Goal: Information Seeking & Learning: Learn about a topic

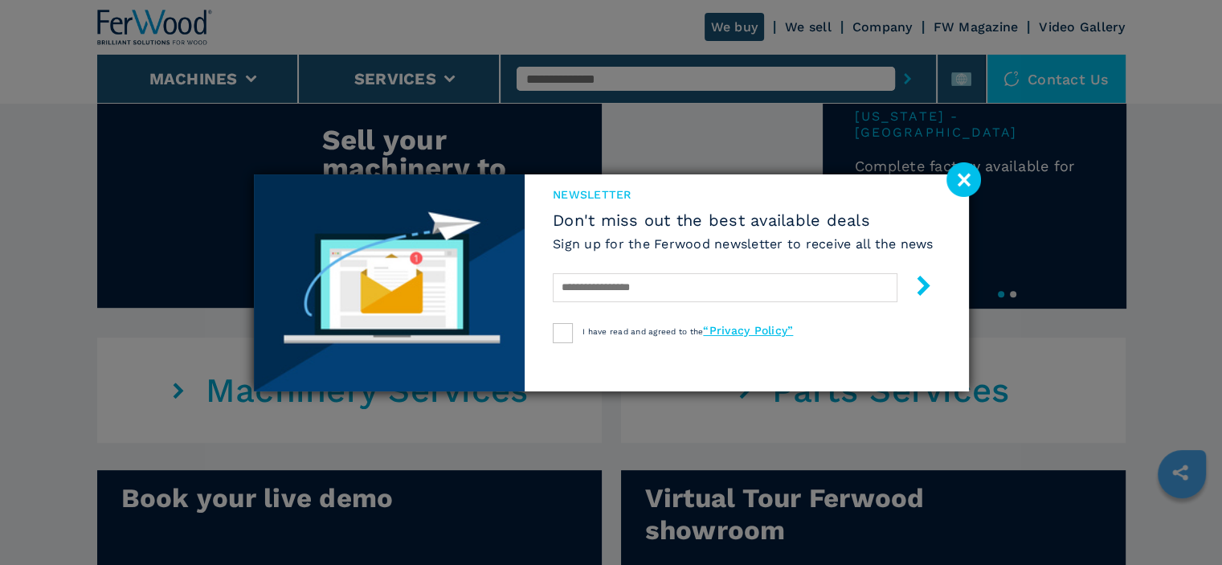
scroll to position [804, 0]
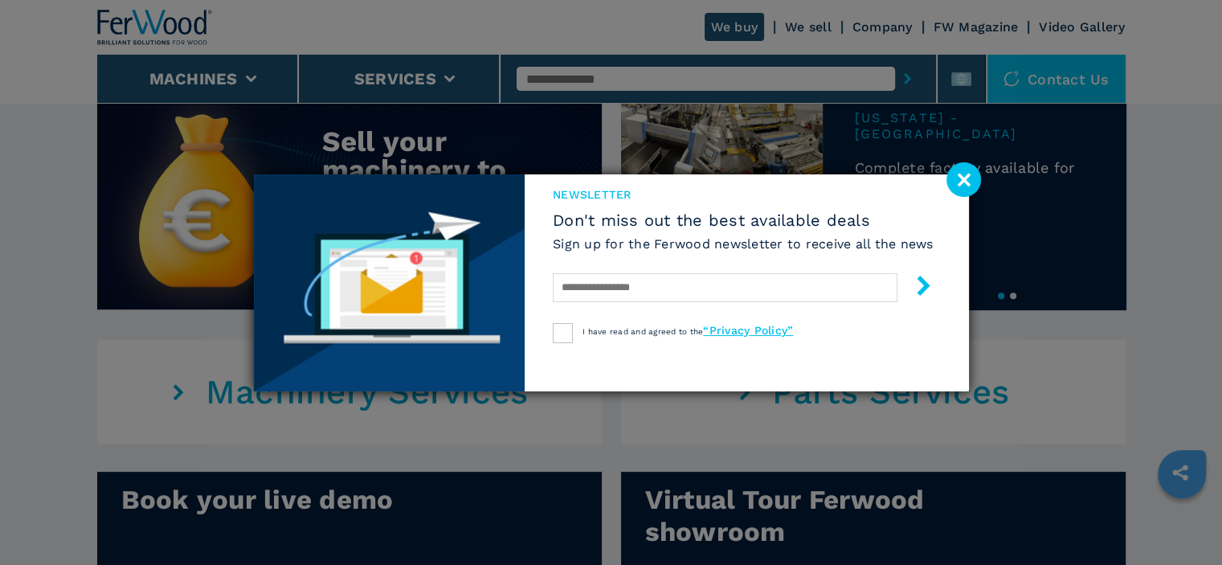
click at [963, 182] on image at bounding box center [964, 179] width 35 height 35
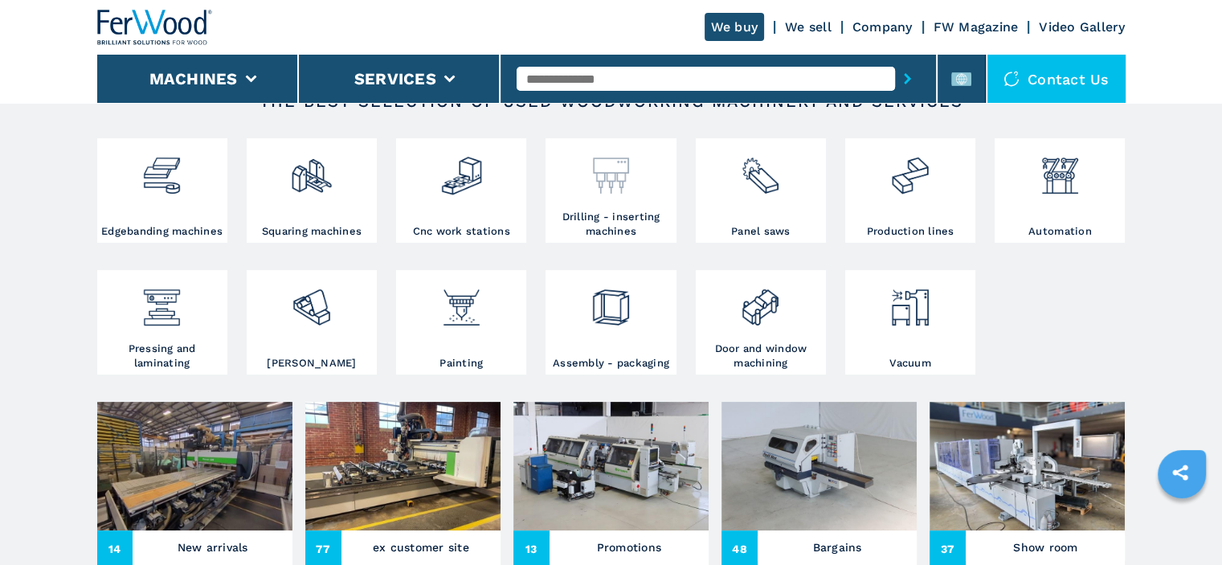
scroll to position [241, 0]
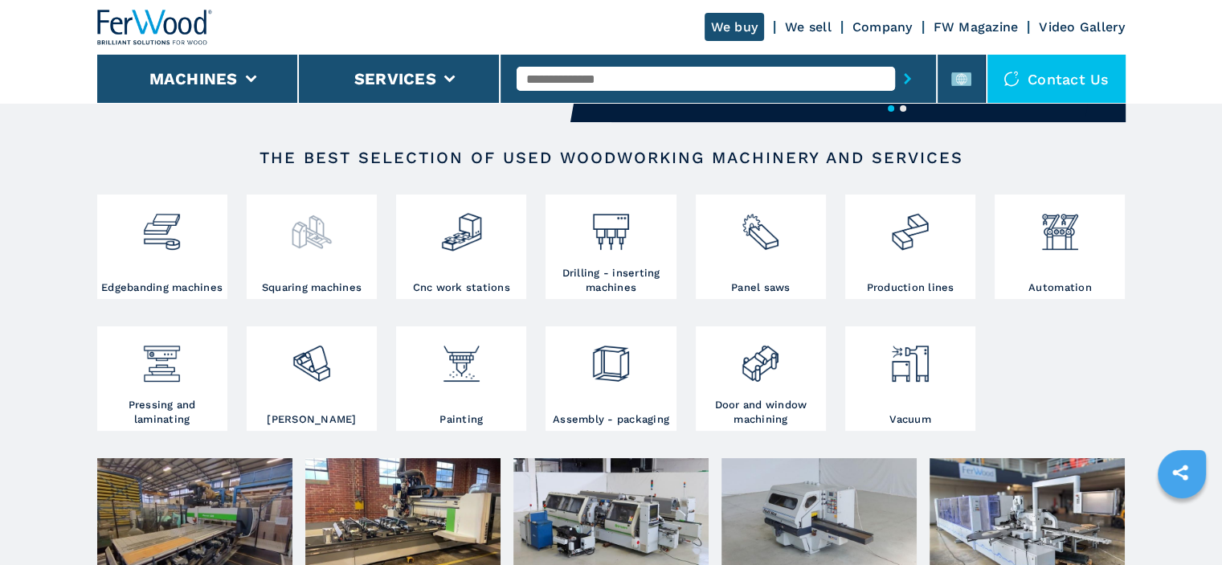
click at [286, 232] on div at bounding box center [312, 226] width 122 height 55
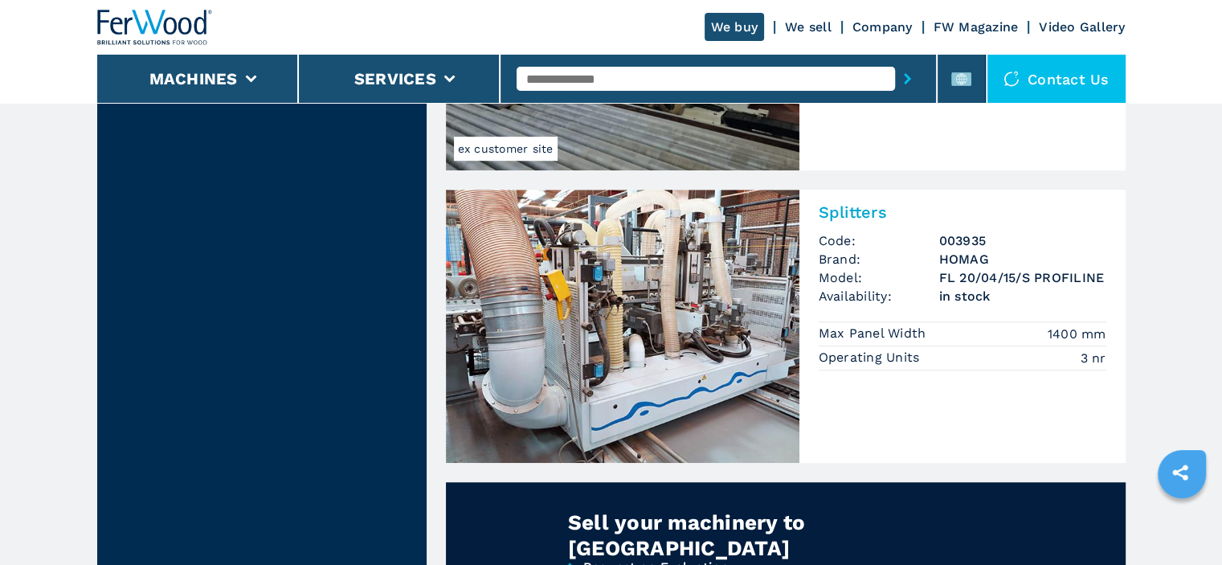
scroll to position [964, 0]
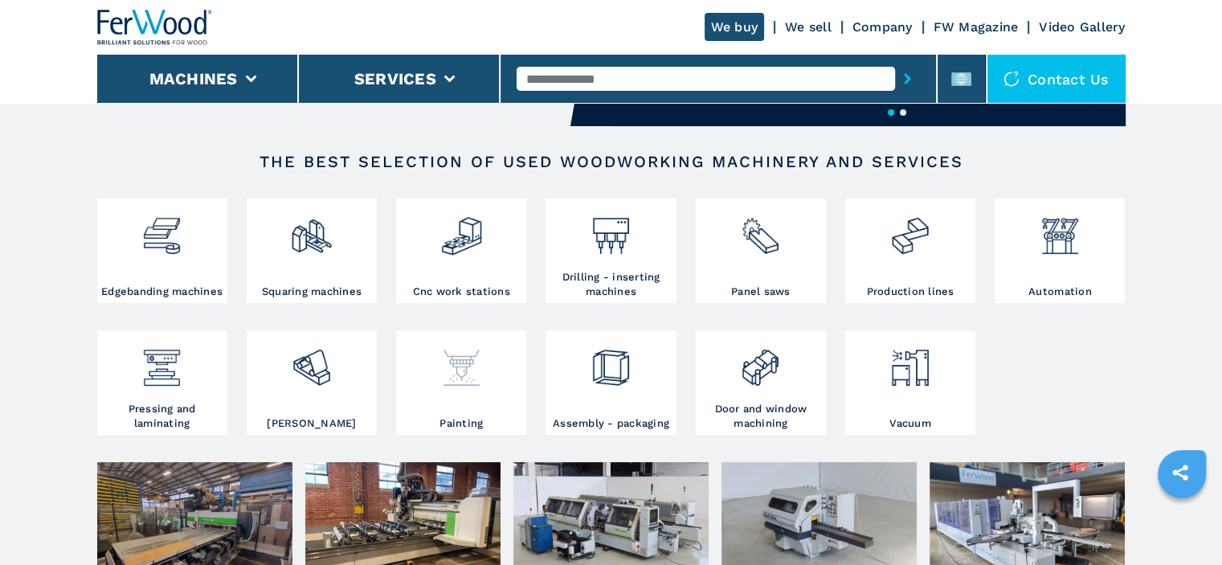
scroll to position [241, 0]
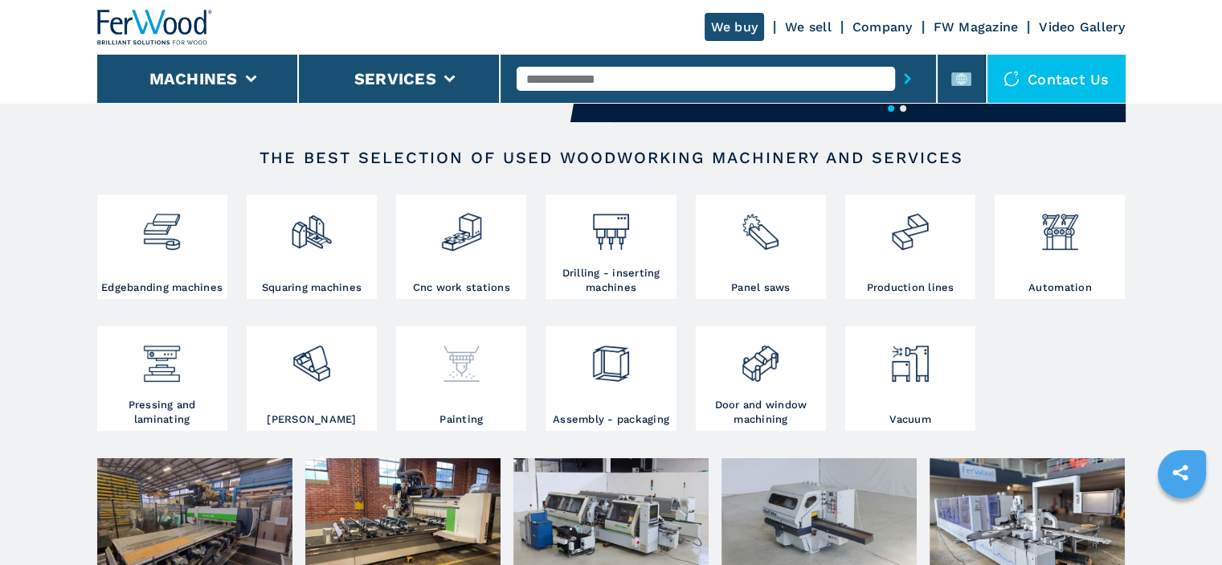
click at [466, 343] on img at bounding box center [461, 357] width 43 height 55
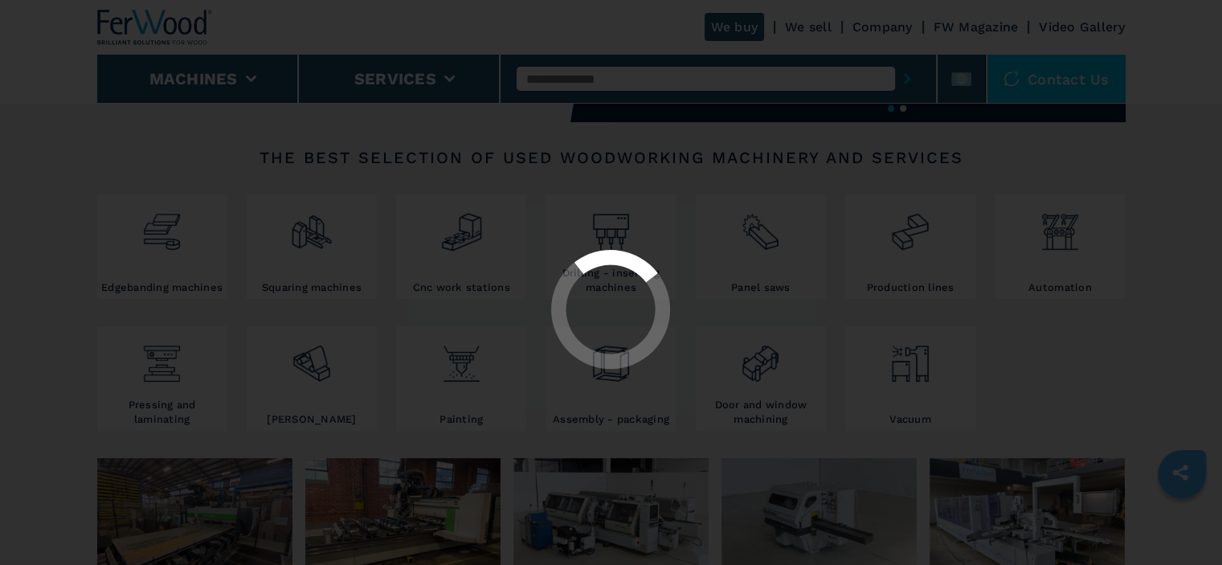
select select "********"
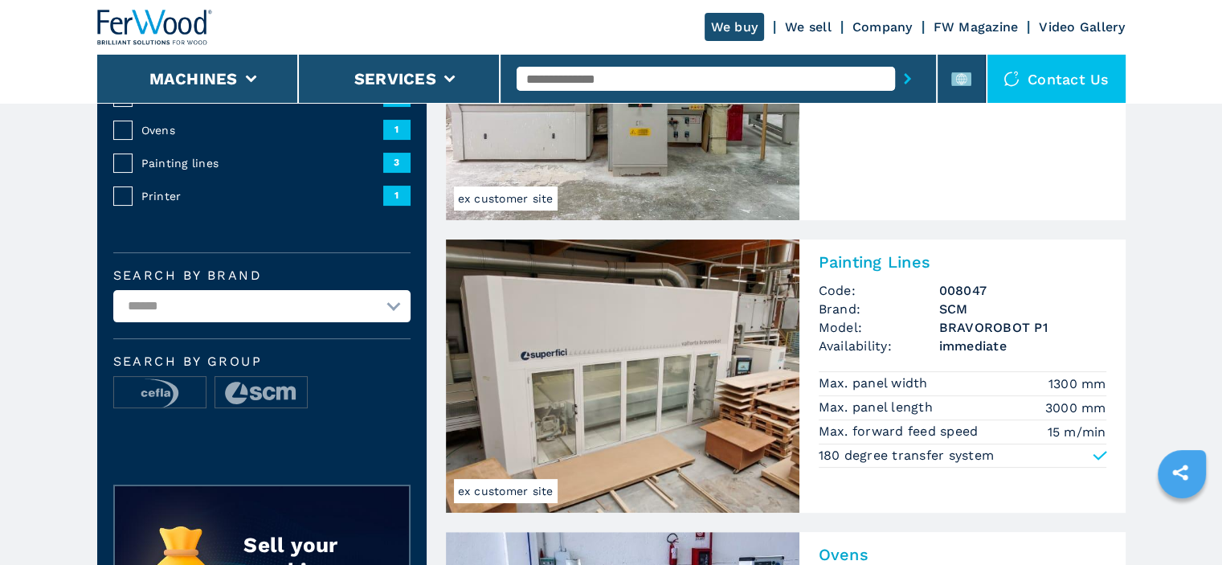
scroll to position [321, 0]
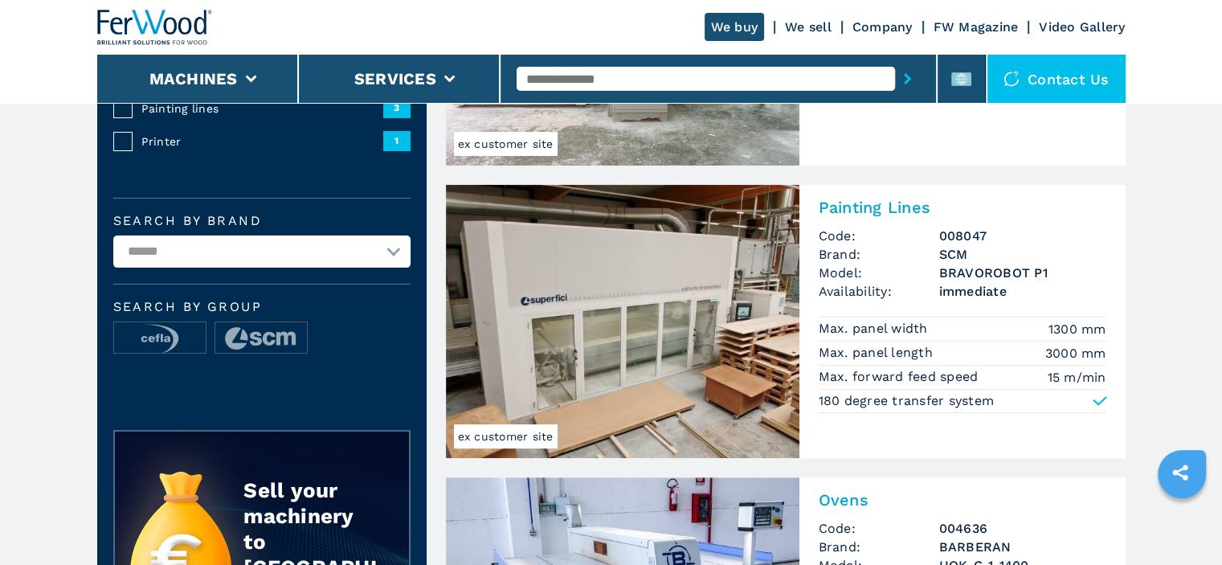
click at [976, 279] on h3 "BRAVOROBOT P1" at bounding box center [1023, 273] width 167 height 18
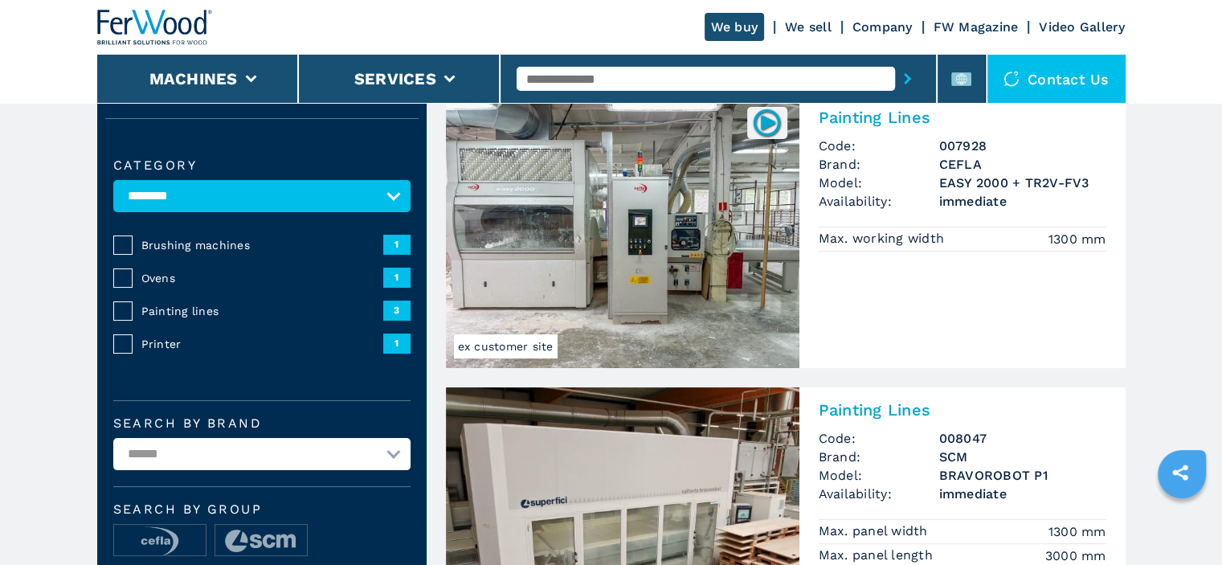
scroll to position [290, 0]
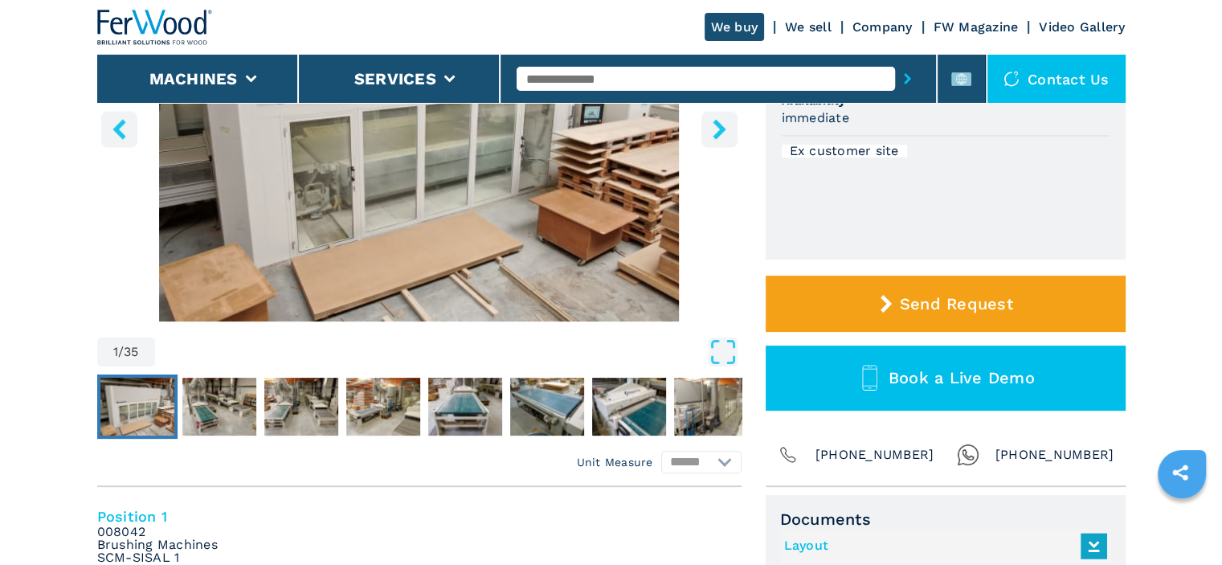
scroll to position [321, 0]
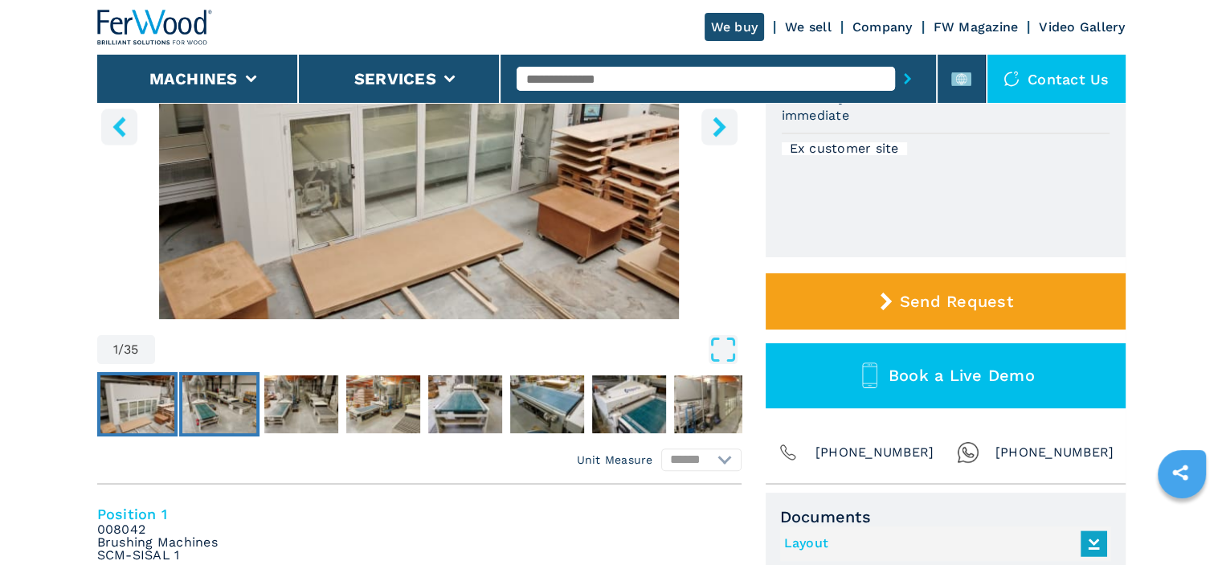
click at [232, 414] on img "Go to Slide 2" at bounding box center [219, 404] width 74 height 58
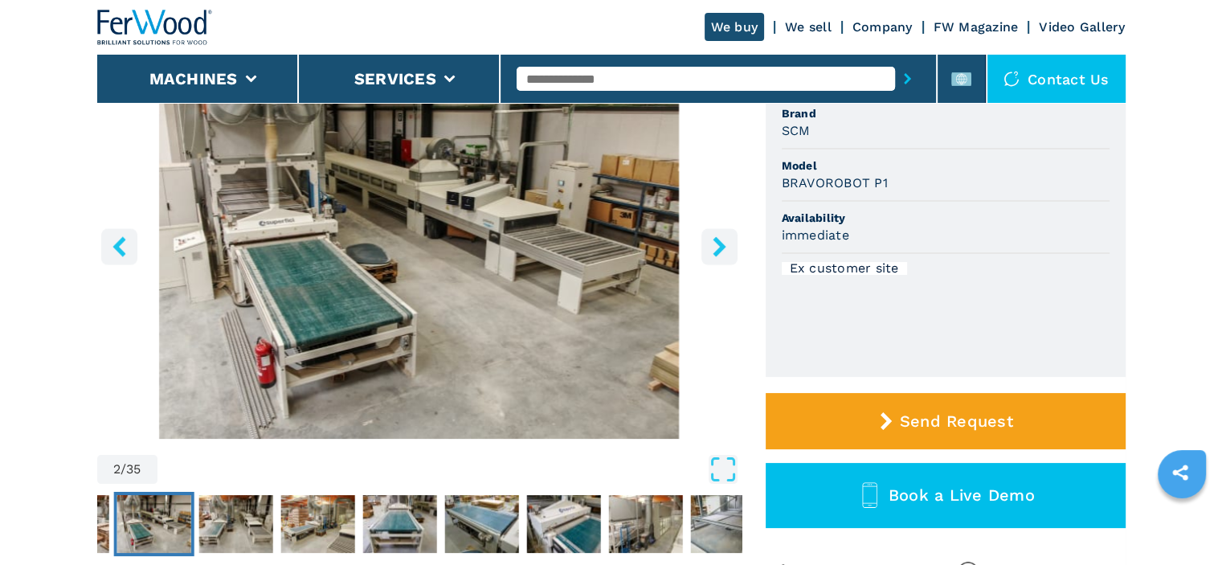
scroll to position [241, 0]
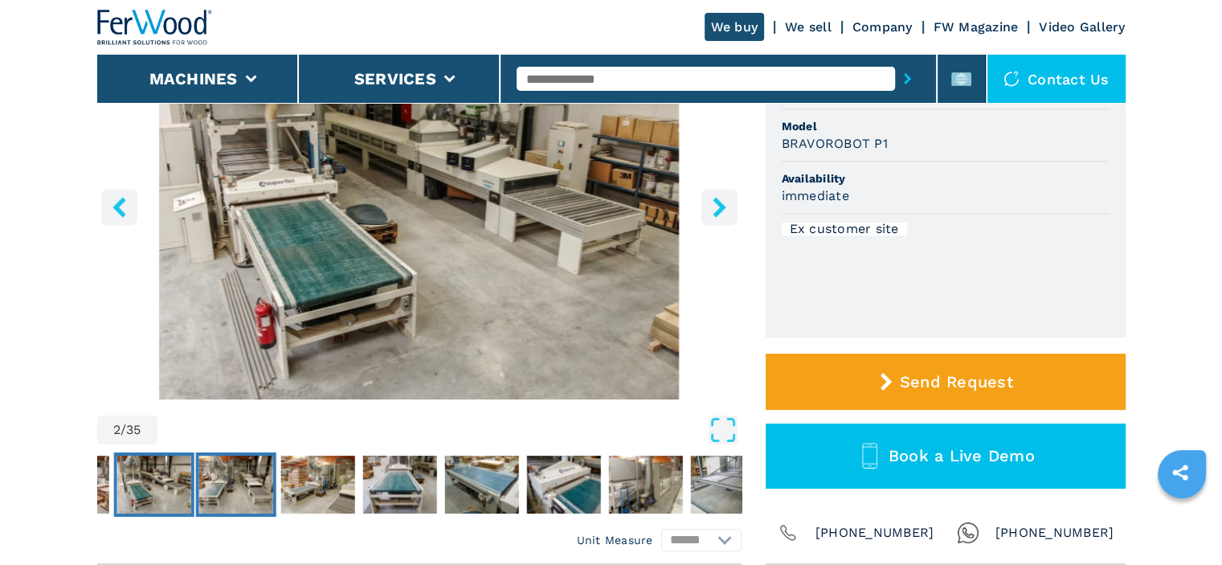
click at [258, 495] on img "Go to Slide 3" at bounding box center [236, 485] width 74 height 58
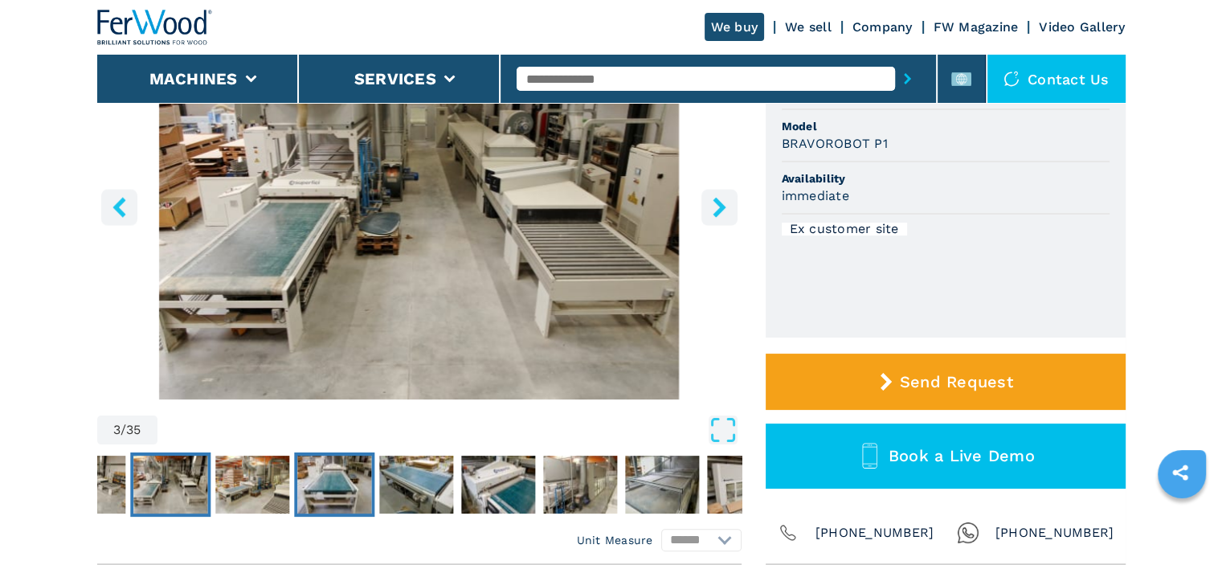
click at [321, 488] on img "Go to Slide 5" at bounding box center [334, 485] width 74 height 58
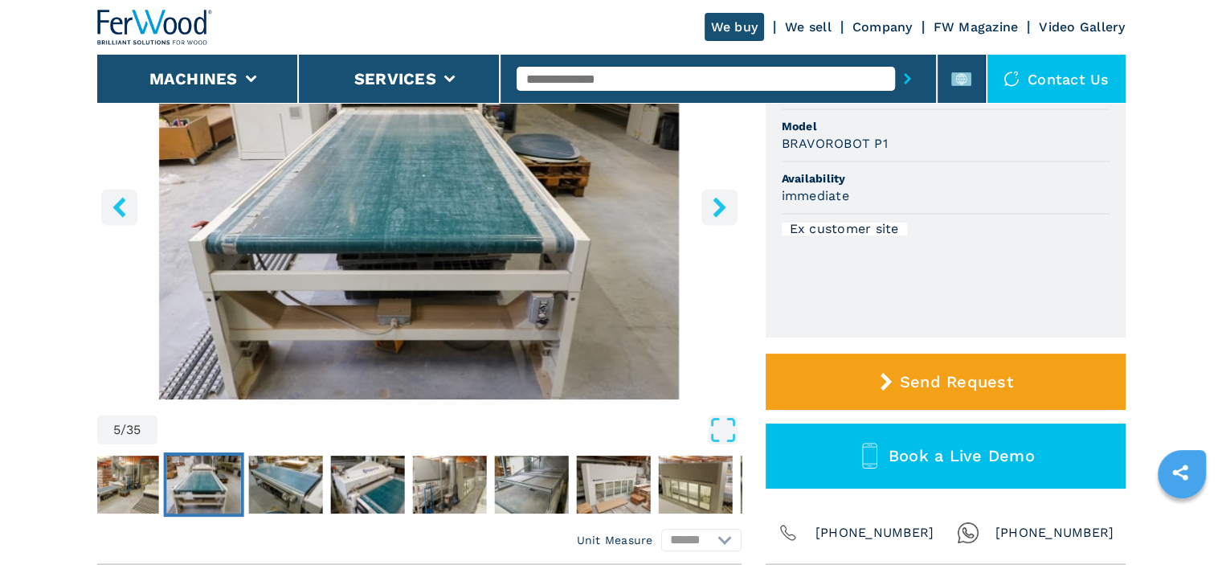
click at [212, 489] on img "Go to Slide 5" at bounding box center [203, 485] width 74 height 58
click at [109, 471] on img "Go to Slide 4" at bounding box center [121, 485] width 74 height 58
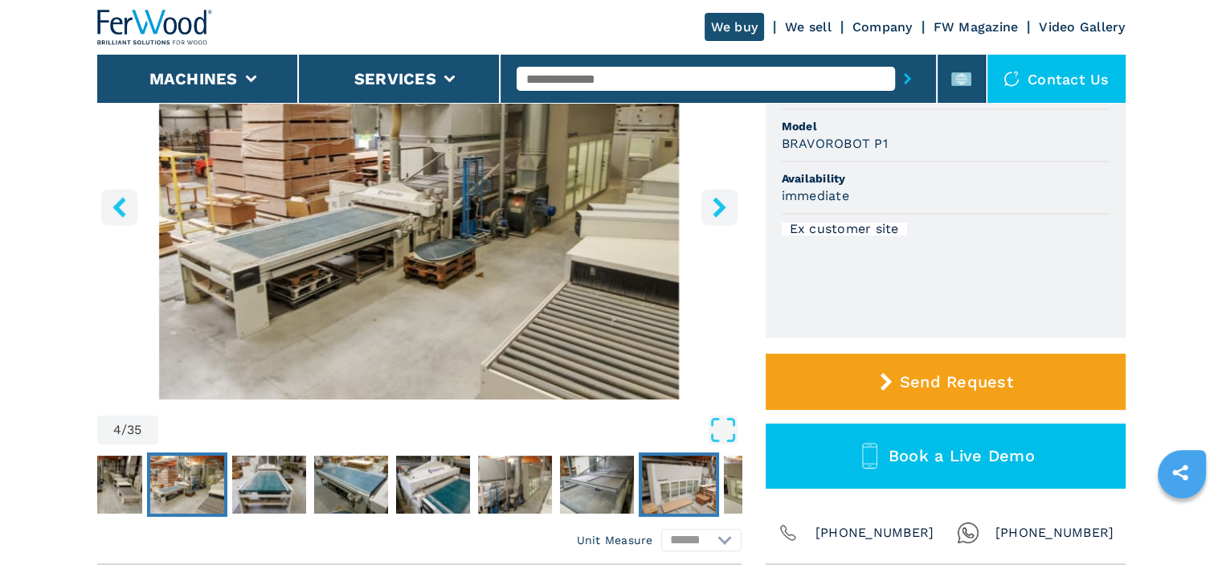
click at [669, 472] on img "Go to Slide 10" at bounding box center [678, 485] width 74 height 58
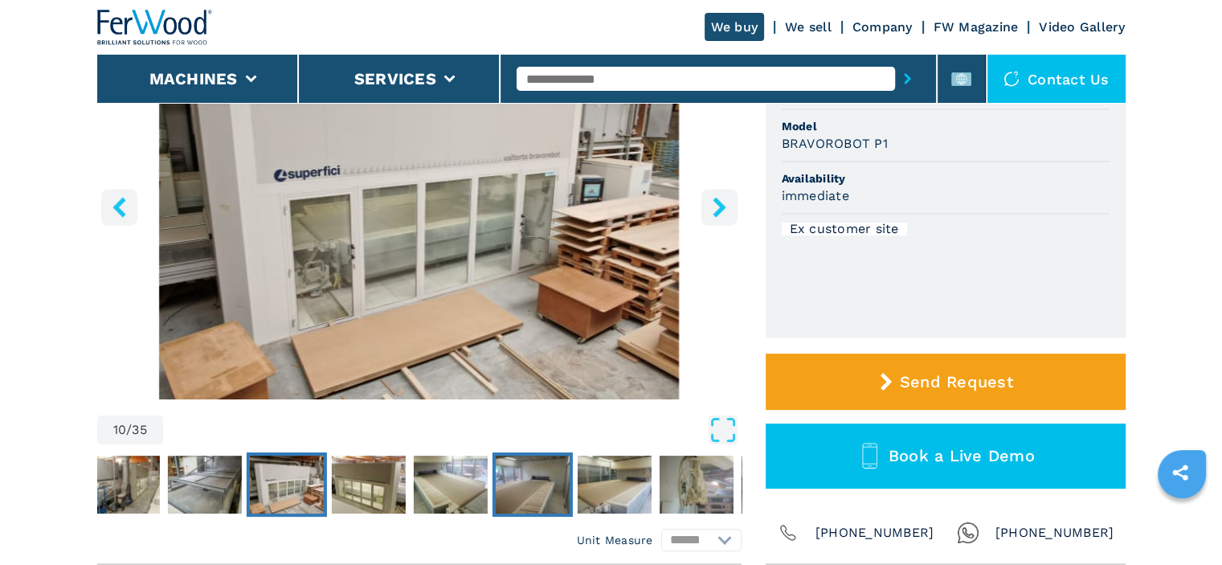
click at [537, 490] on img "Go to Slide 13" at bounding box center [532, 485] width 74 height 58
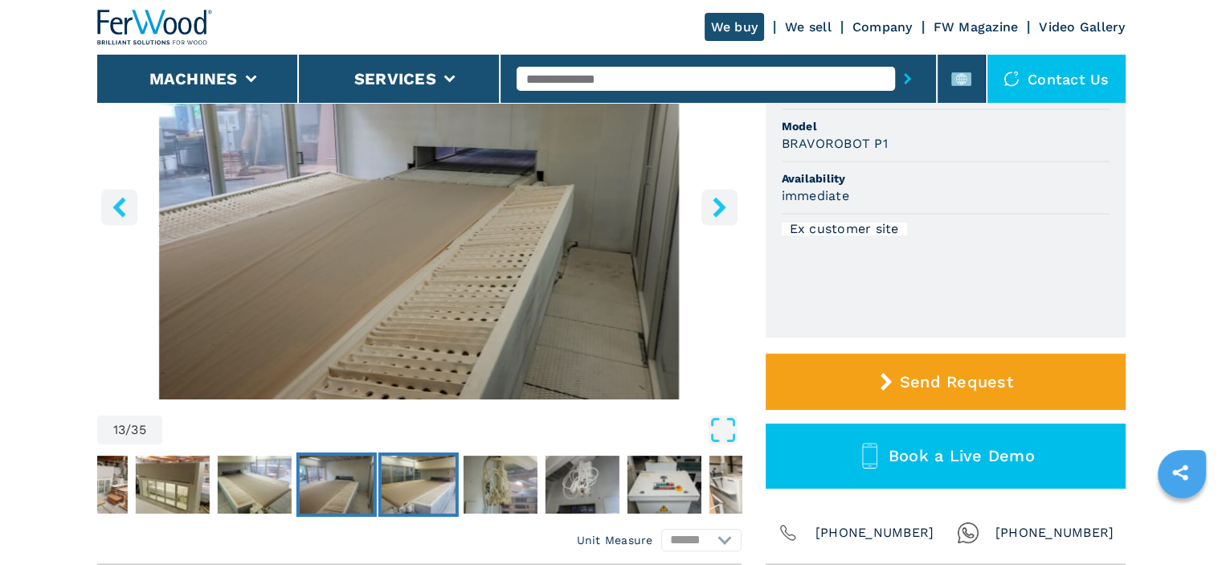
click at [418, 489] on img "Go to Slide 14" at bounding box center [418, 485] width 74 height 58
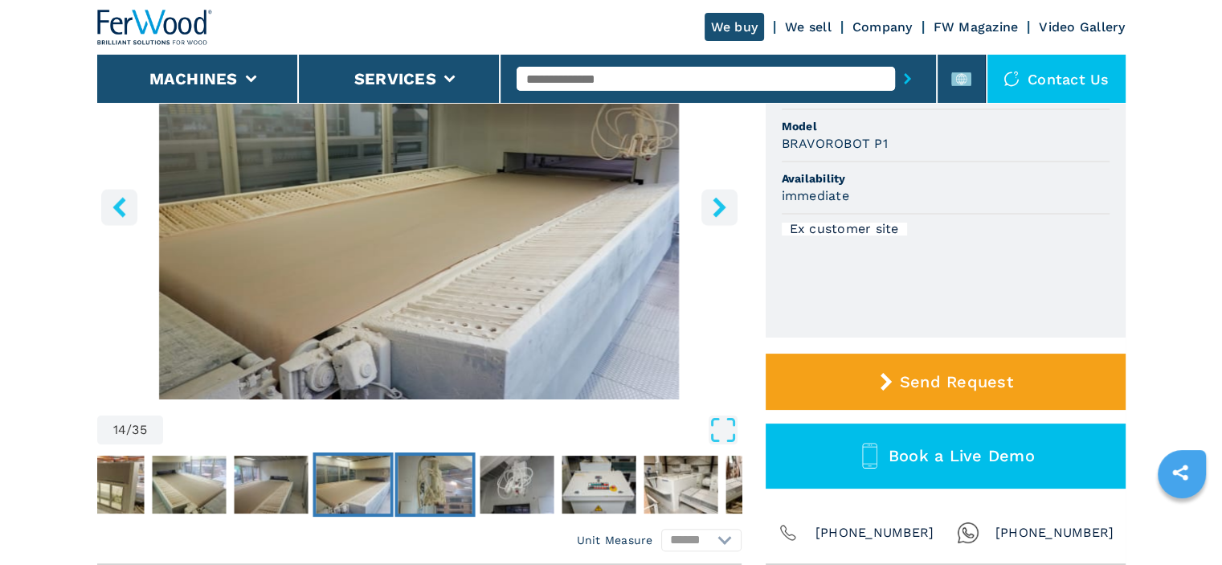
click at [459, 489] on img "Go to Slide 15" at bounding box center [435, 485] width 74 height 58
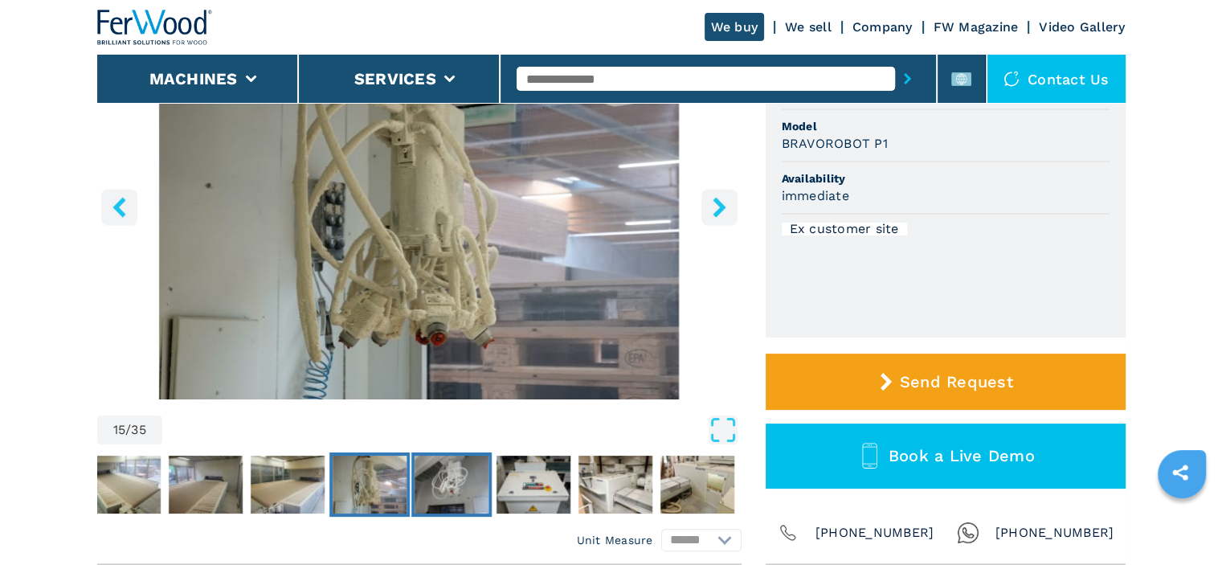
click at [473, 488] on img "Go to Slide 16" at bounding box center [452, 485] width 74 height 58
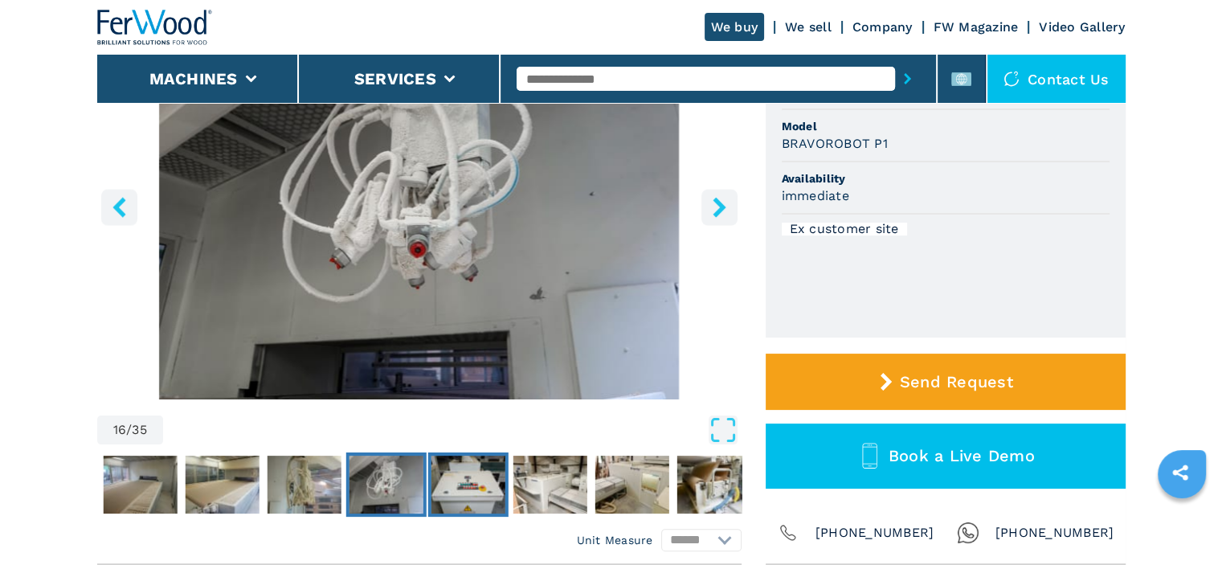
click at [498, 485] on img "Go to Slide 17" at bounding box center [468, 485] width 74 height 58
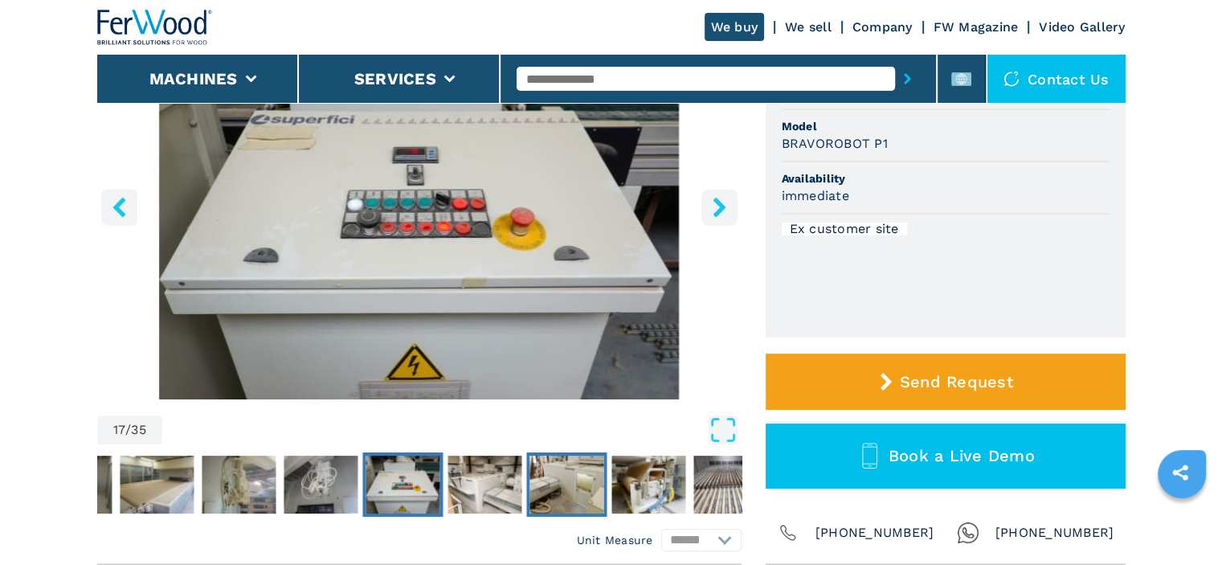
click at [564, 478] on img "Go to Slide 19" at bounding box center [567, 485] width 74 height 58
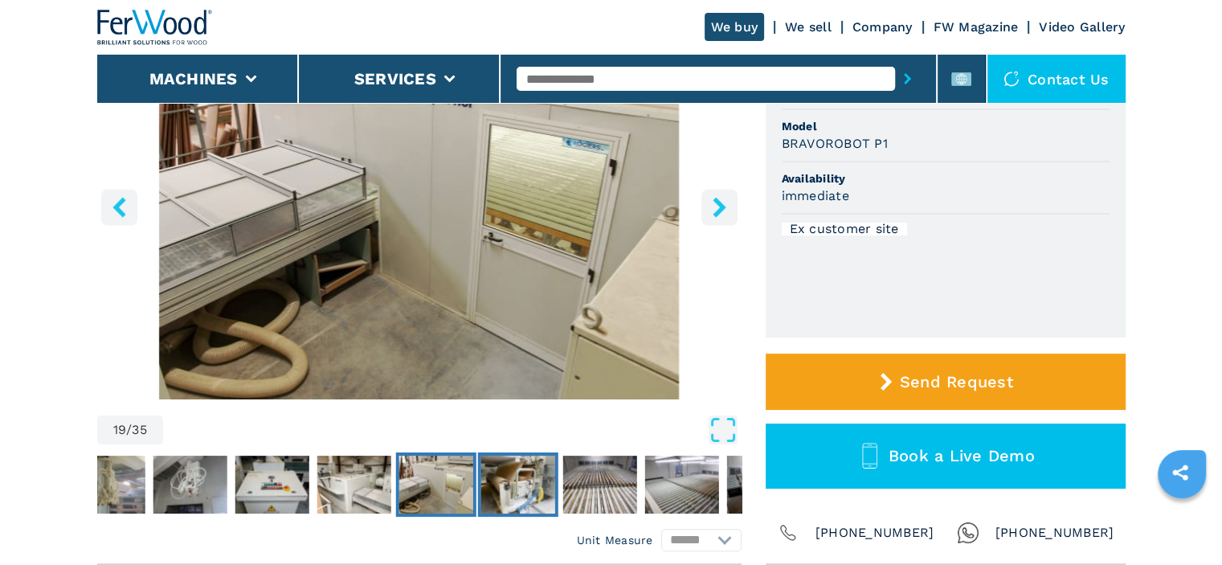
click at [527, 489] on img "Go to Slide 20" at bounding box center [518, 485] width 74 height 58
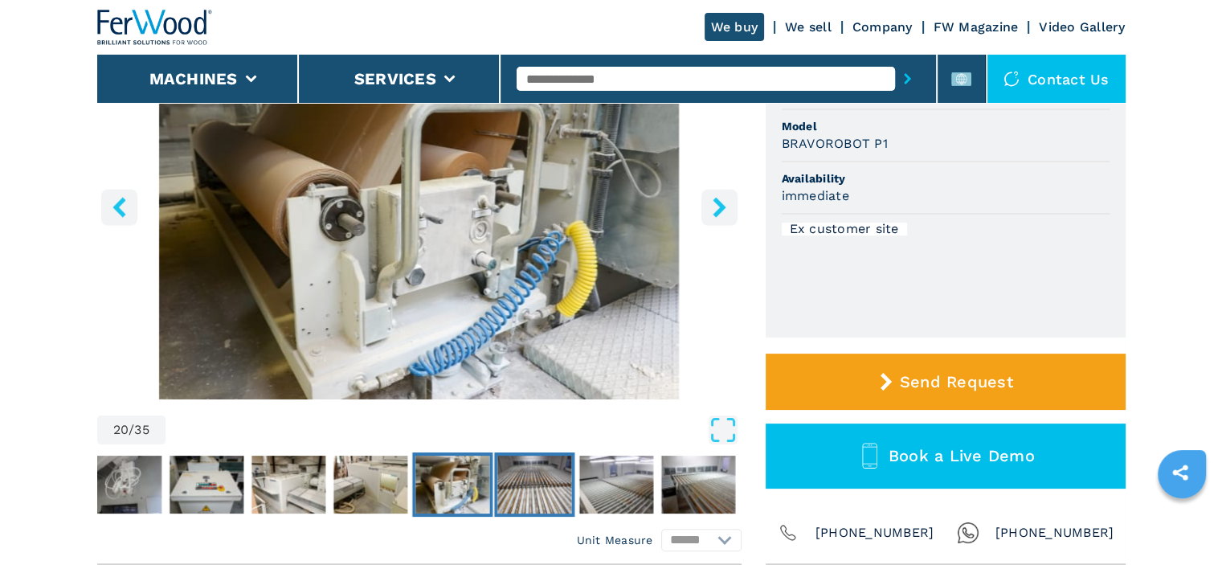
click at [542, 480] on img "Go to Slide 21" at bounding box center [534, 485] width 74 height 58
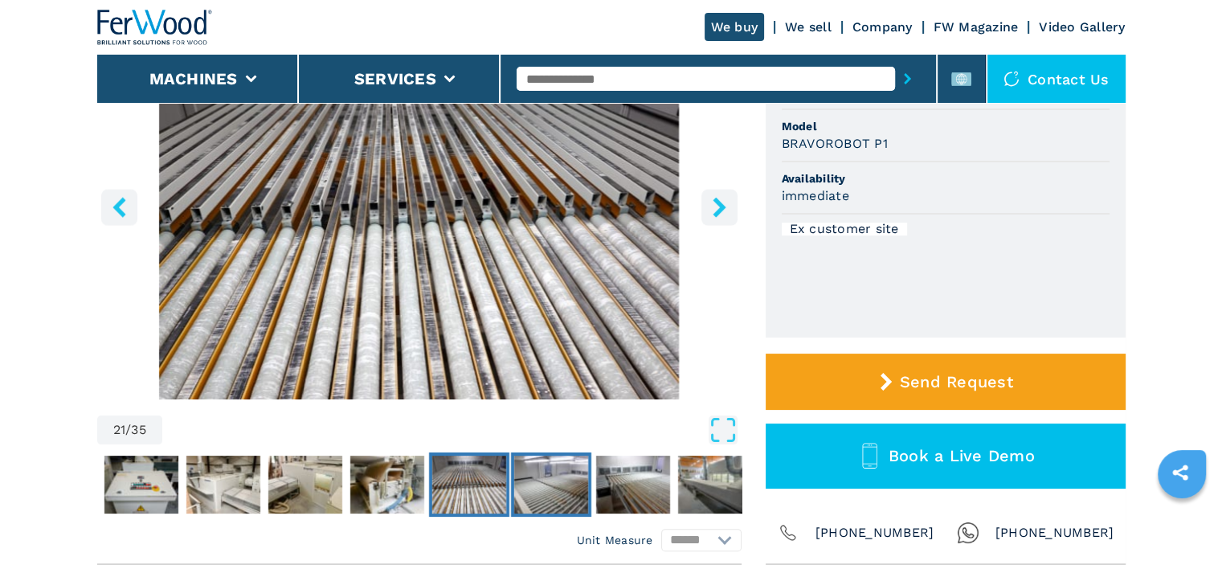
click at [588, 479] on button "Go to Slide 22" at bounding box center [550, 484] width 80 height 64
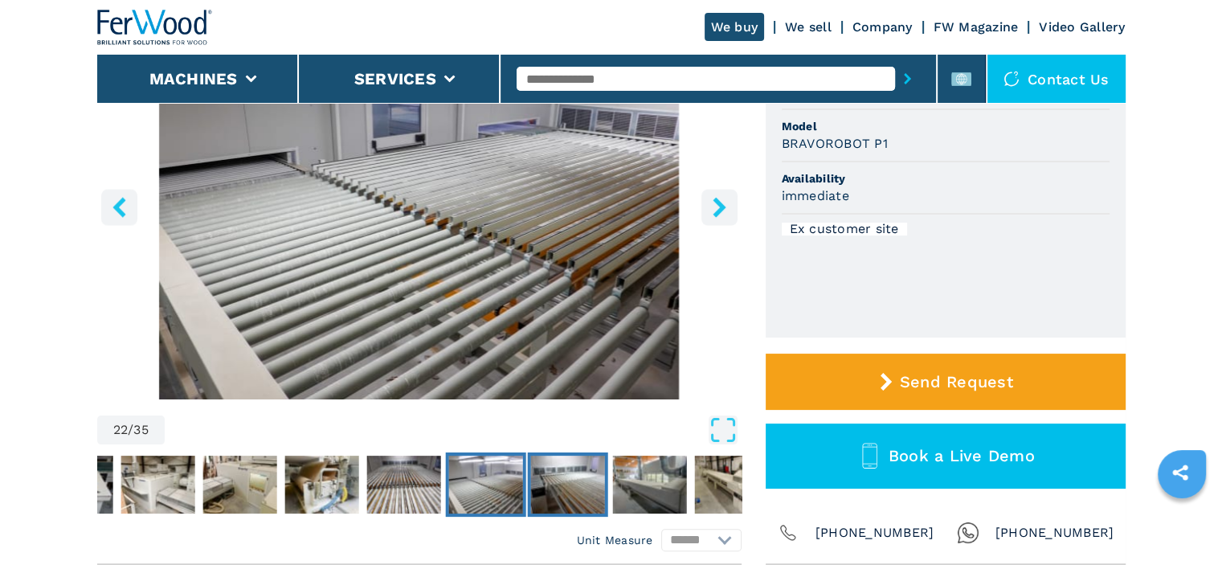
click at [583, 479] on img "Go to Slide 23" at bounding box center [567, 485] width 74 height 58
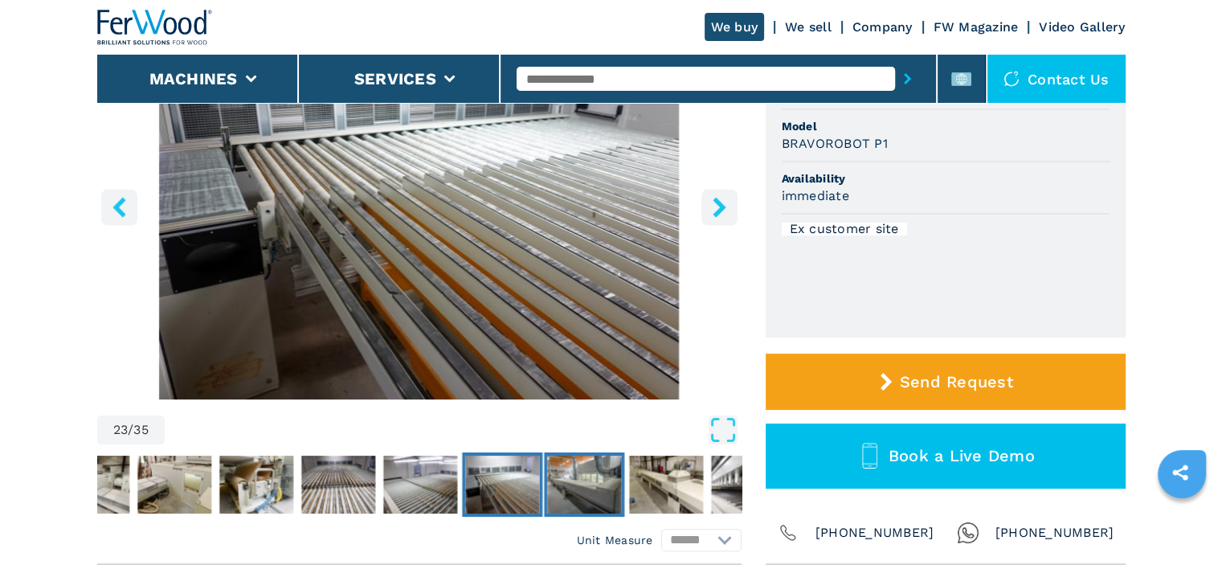
click at [620, 477] on img "Go to Slide 24" at bounding box center [584, 485] width 74 height 58
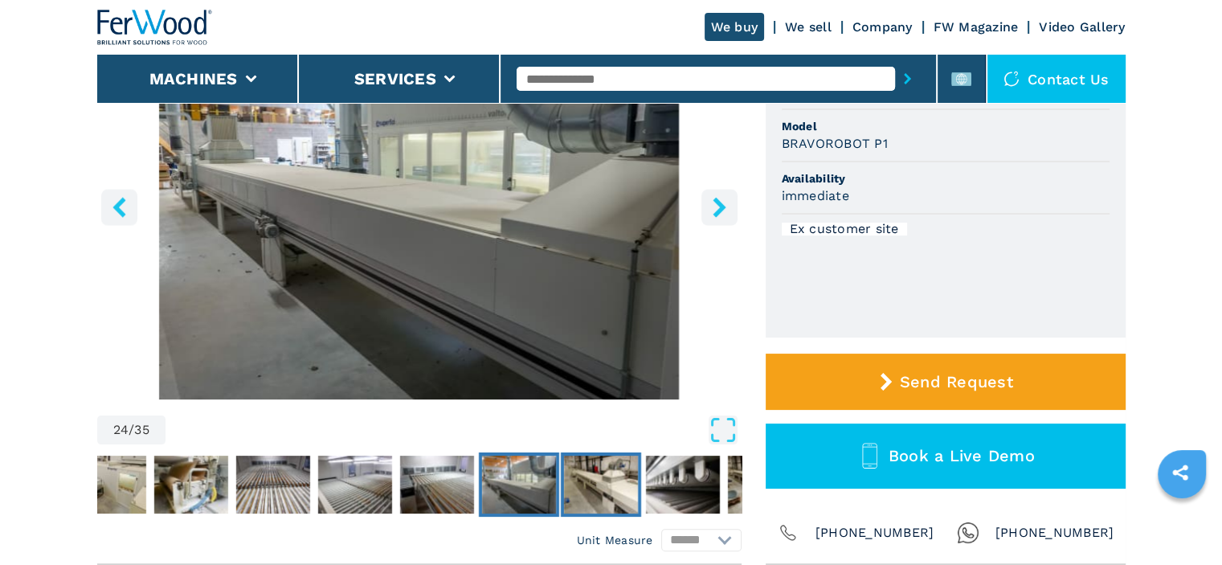
click at [620, 477] on img "Go to Slide 25" at bounding box center [600, 485] width 74 height 58
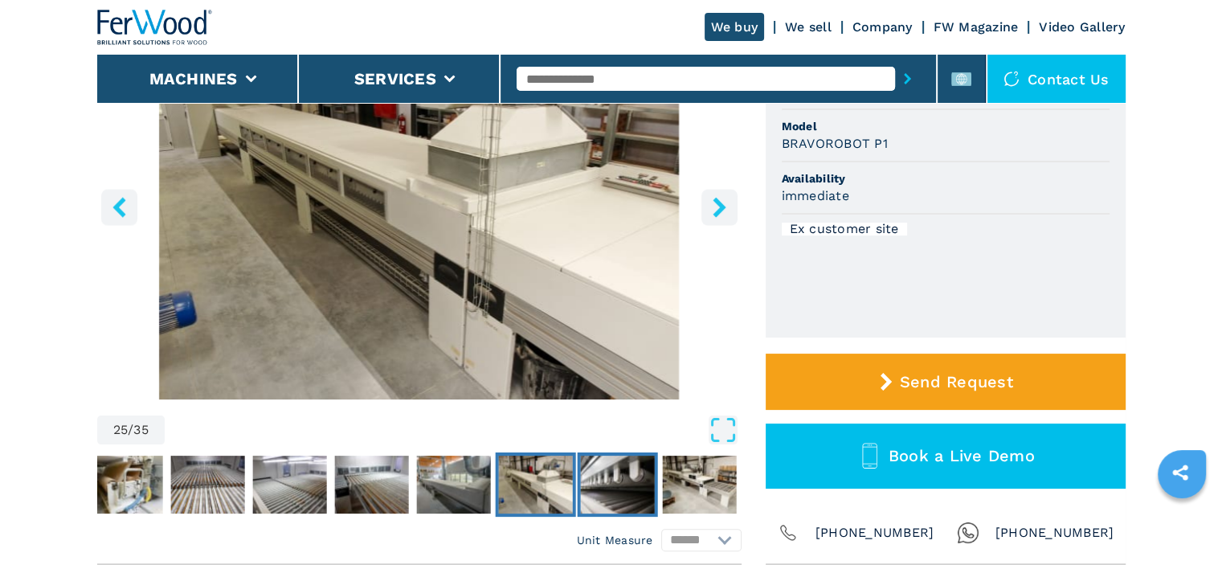
click at [638, 488] on img "Go to Slide 26" at bounding box center [617, 485] width 74 height 58
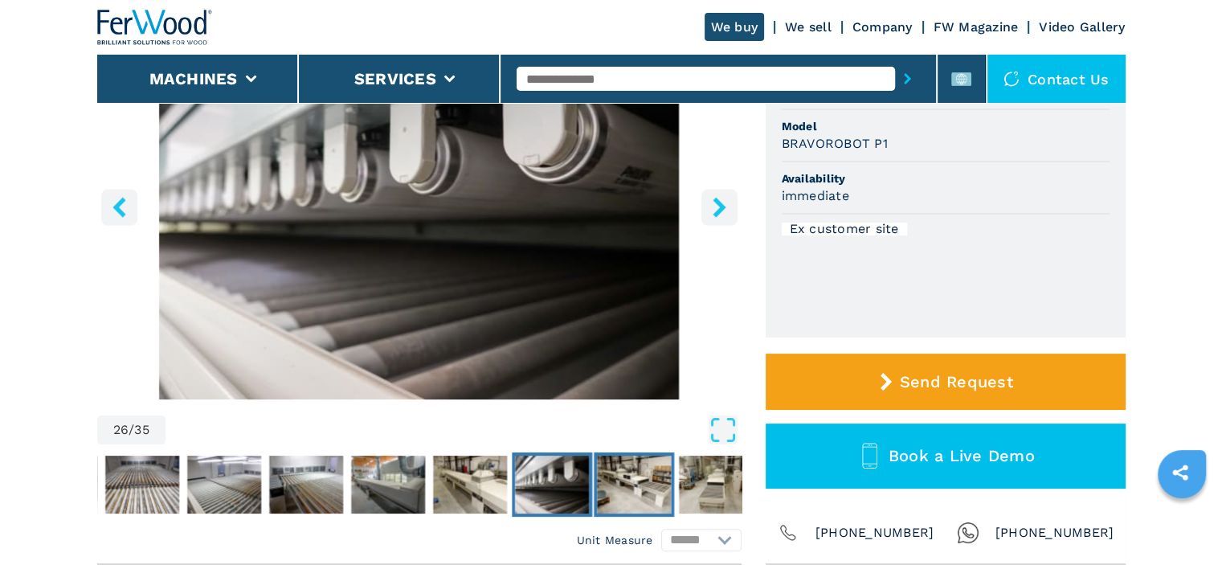
click at [669, 485] on img "Go to Slide 27" at bounding box center [634, 485] width 74 height 58
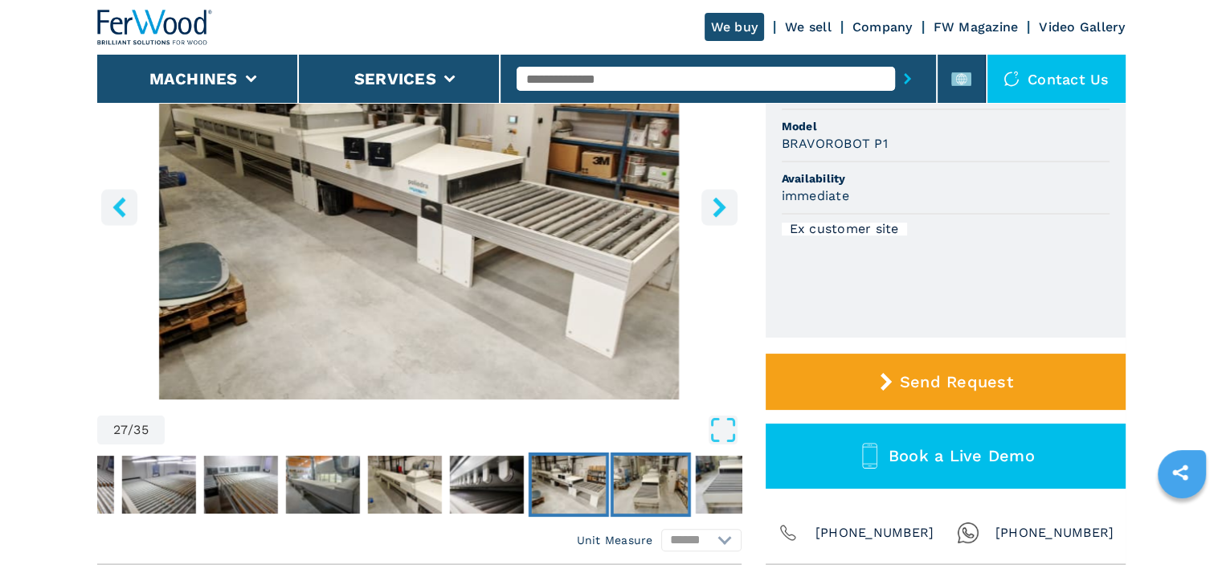
click at [674, 485] on img "Go to Slide 28" at bounding box center [650, 485] width 74 height 58
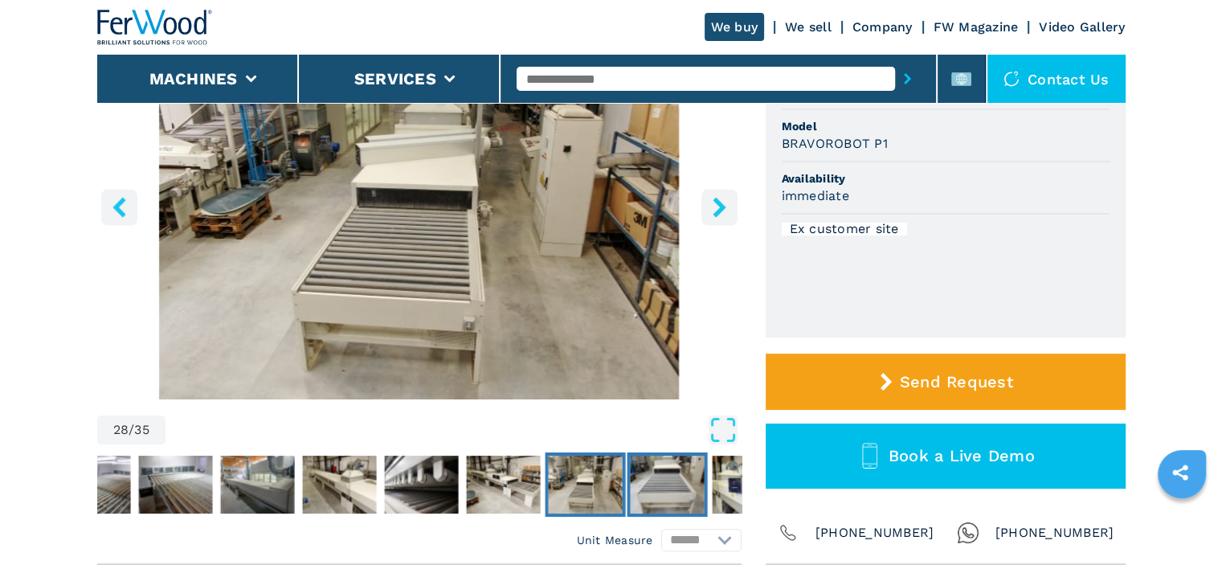
click at [674, 485] on img "Go to Slide 29" at bounding box center [667, 485] width 74 height 58
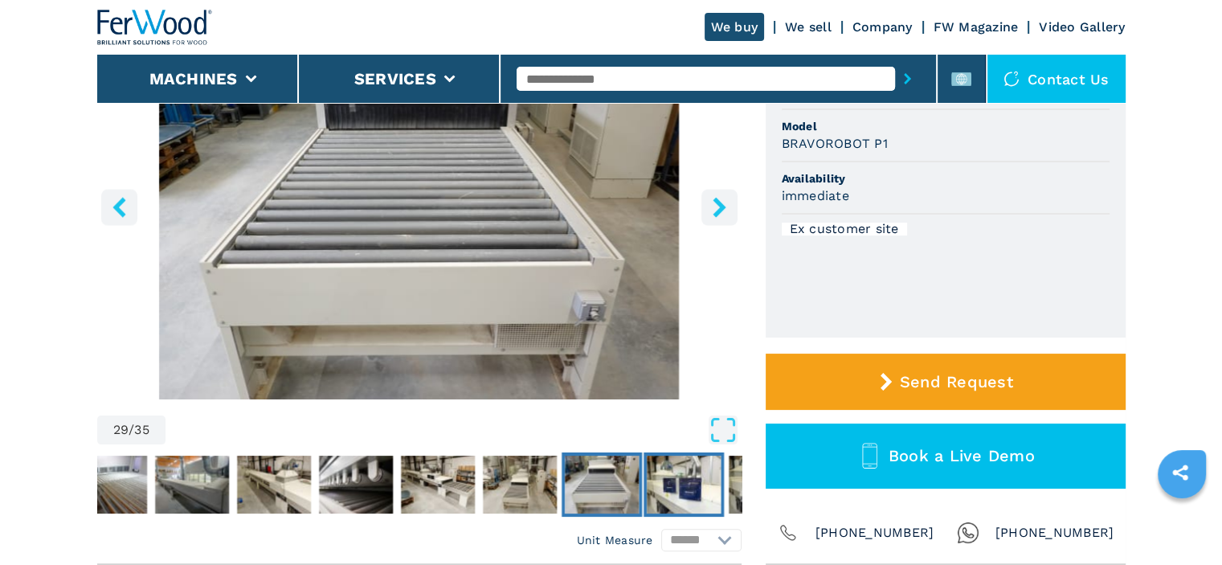
click at [700, 481] on img "Go to Slide 30" at bounding box center [684, 485] width 74 height 58
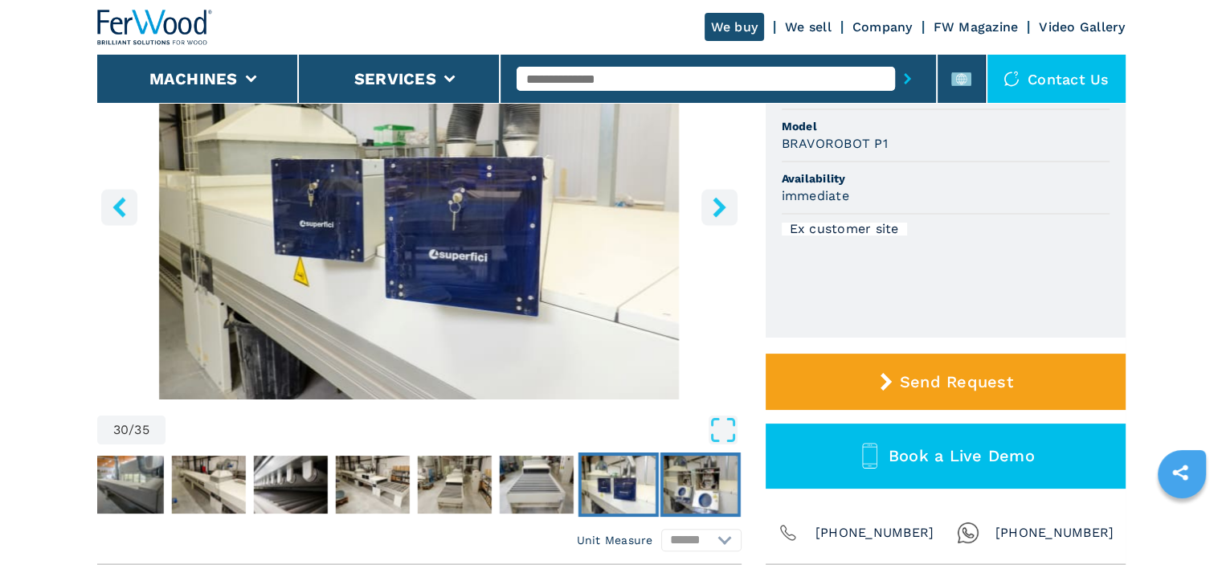
click at [703, 492] on img "Go to Slide 31" at bounding box center [700, 485] width 74 height 58
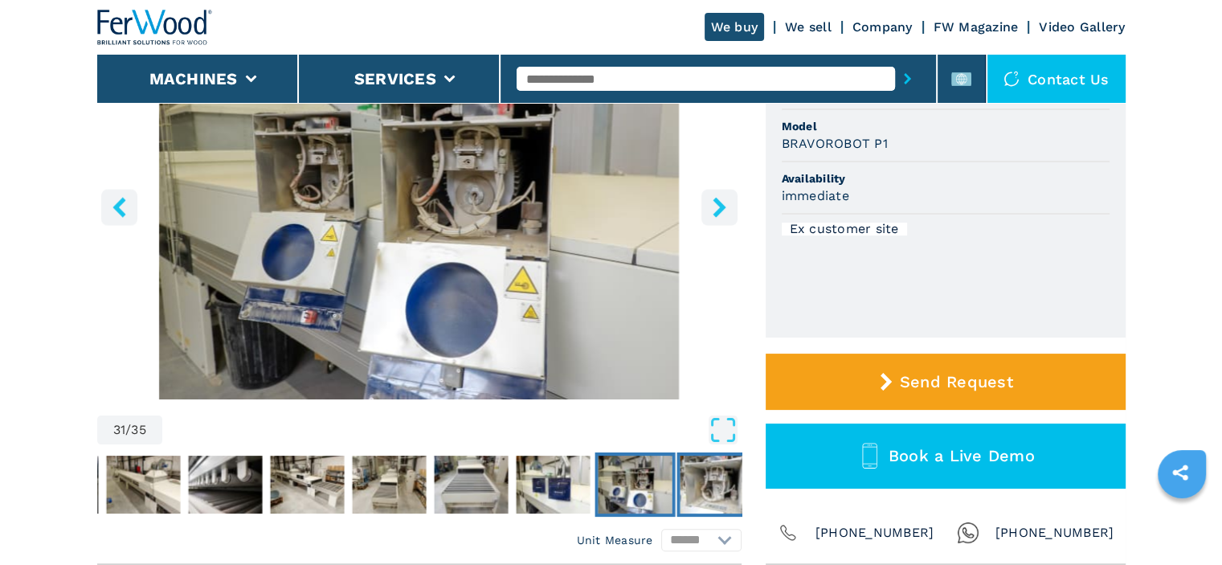
click at [723, 482] on img "Go to Slide 32" at bounding box center [717, 485] width 74 height 58
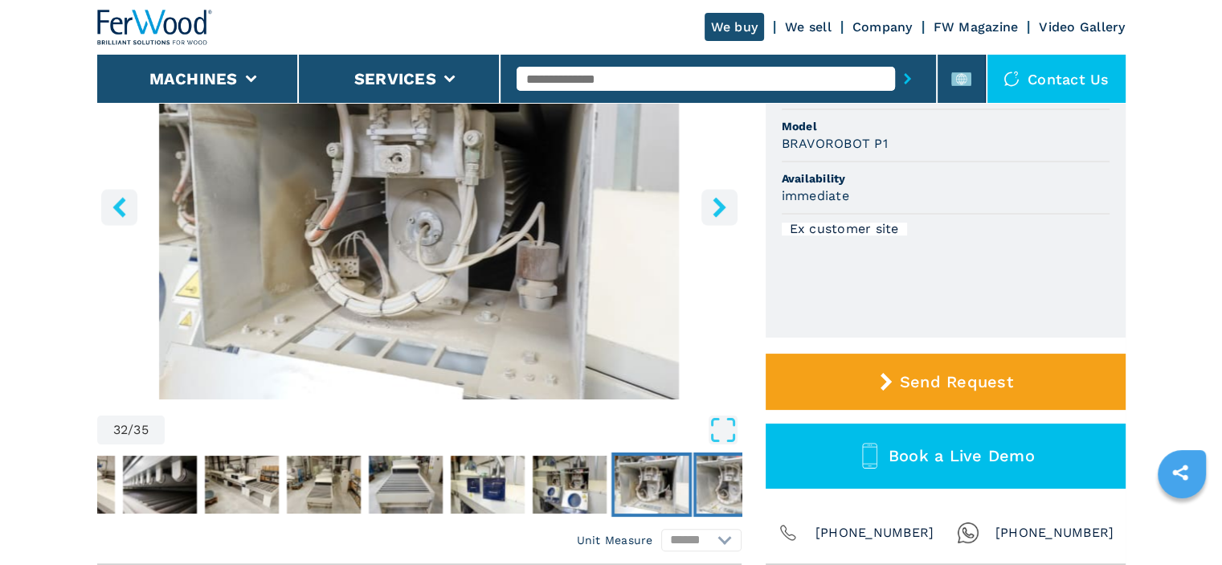
click at [724, 477] on img "Go to Slide 33" at bounding box center [734, 485] width 74 height 58
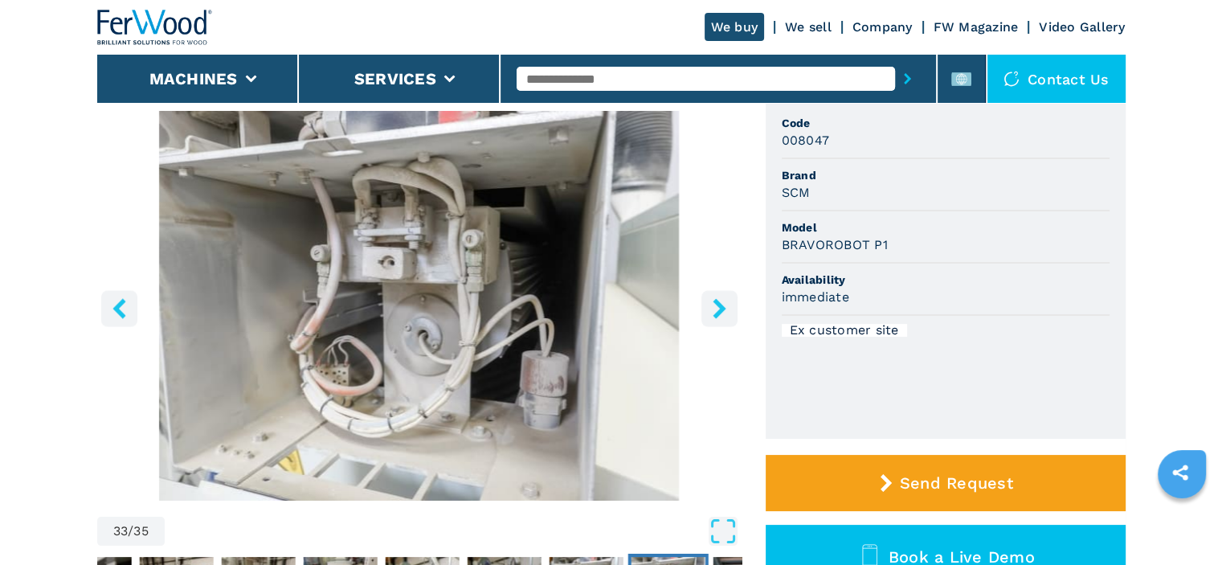
scroll to position [80, 0]
